Goal: Check status: Check status

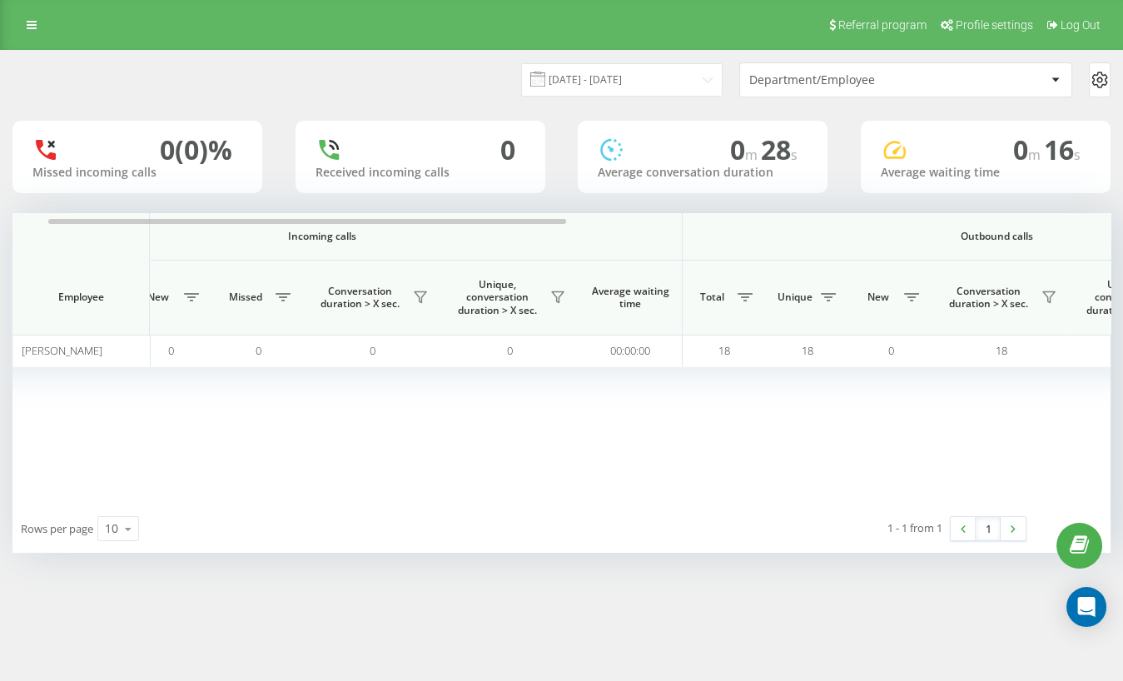
scroll to position [0, 195]
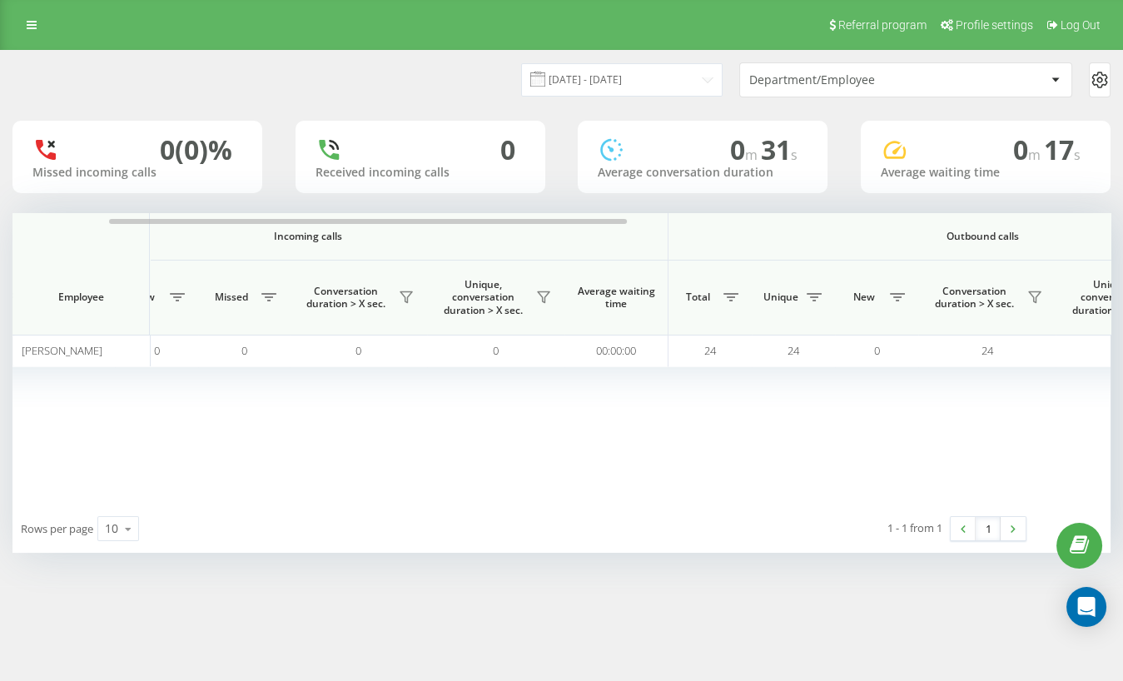
scroll to position [0, 202]
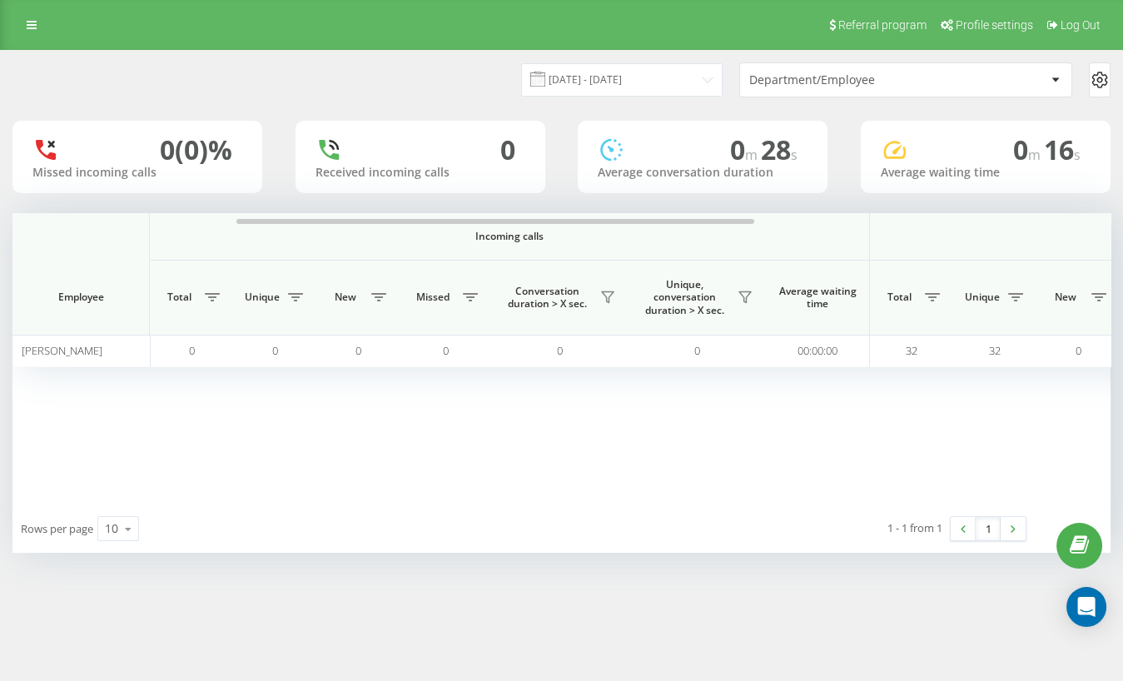
scroll to position [0, 152]
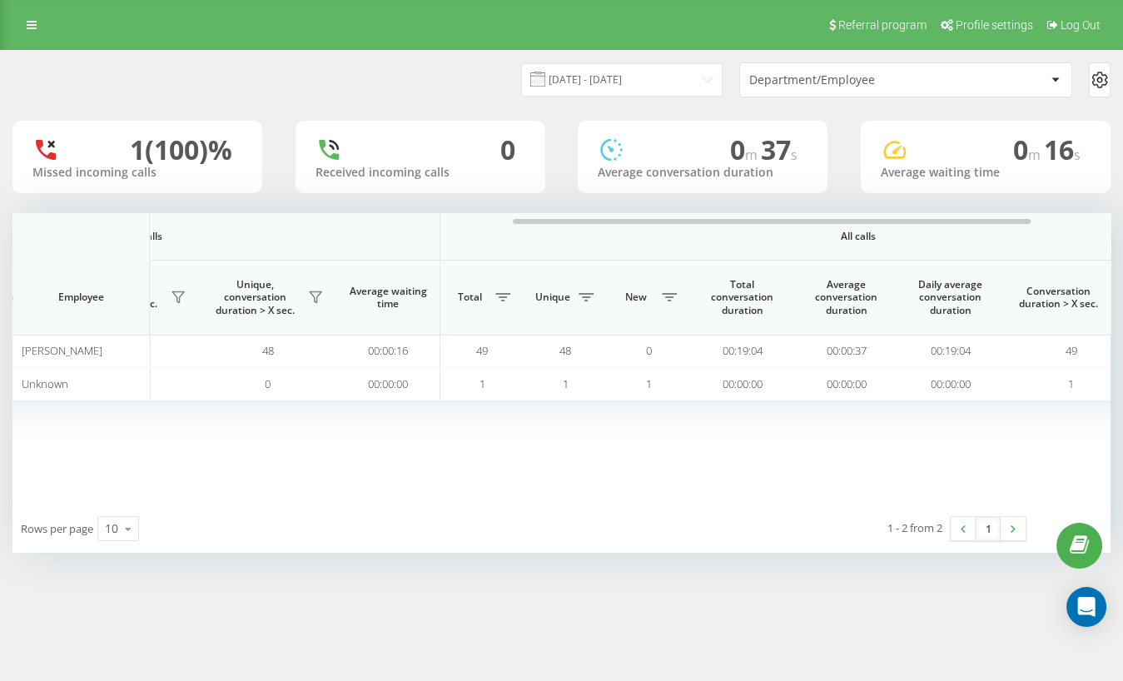
scroll to position [0, 1059]
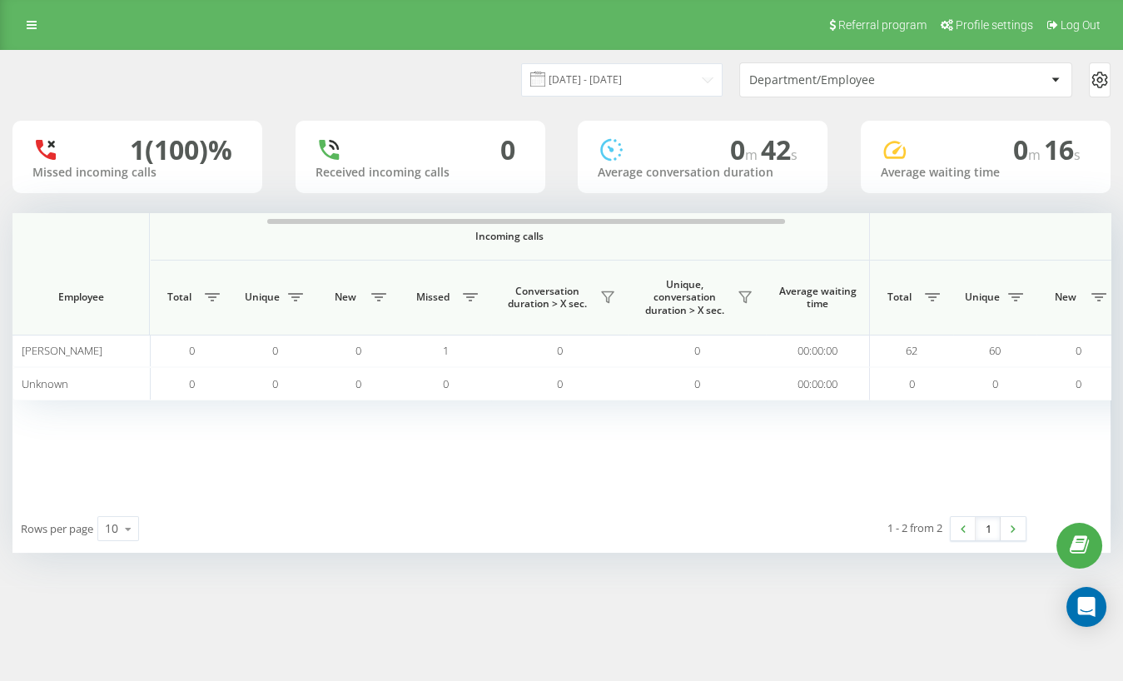
scroll to position [0, 172]
